Goal: Navigation & Orientation: Find specific page/section

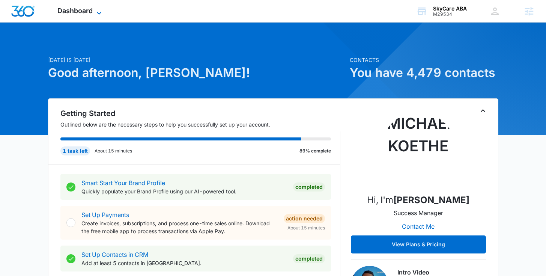
click at [90, 9] on span "Dashboard" at bounding box center [74, 11] width 35 height 8
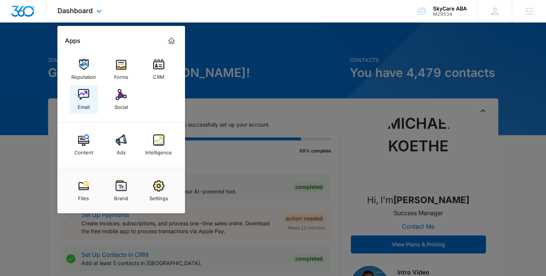
click at [80, 98] on img at bounding box center [83, 94] width 11 height 11
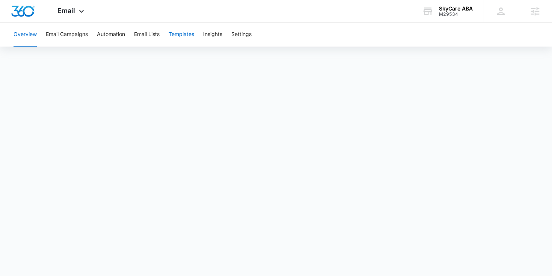
click at [189, 33] on button "Templates" at bounding box center [181, 35] width 26 height 24
click at [81, 37] on button "Email Campaigns" at bounding box center [67, 35] width 42 height 24
click at [111, 41] on button "Automation" at bounding box center [111, 35] width 28 height 24
click at [73, 14] on span "Email" at bounding box center [66, 11] width 18 height 8
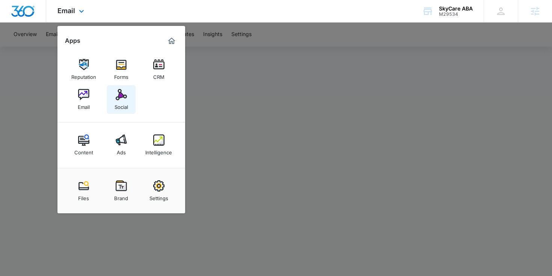
click at [122, 97] on img at bounding box center [121, 94] width 11 height 11
